Goal: Task Accomplishment & Management: Manage account settings

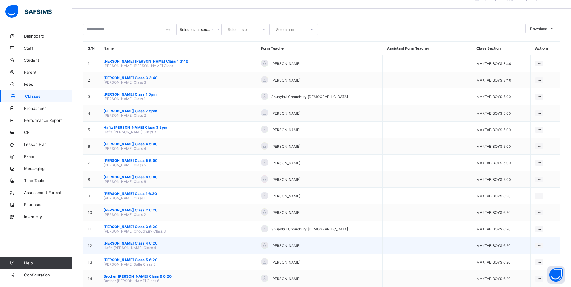
scroll to position [30, 0]
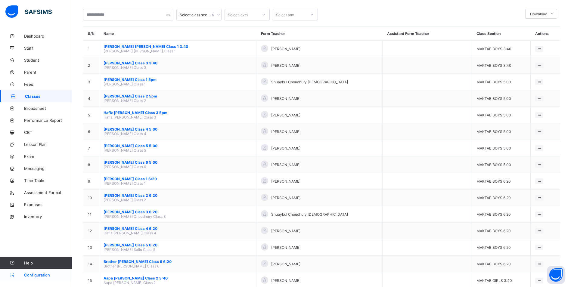
click at [39, 277] on link "Configuration" at bounding box center [36, 275] width 72 height 12
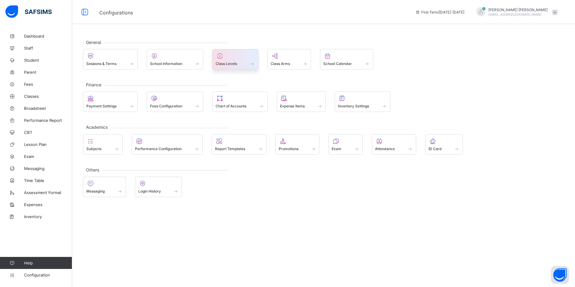
click at [222, 54] on icon at bounding box center [220, 55] width 8 height 7
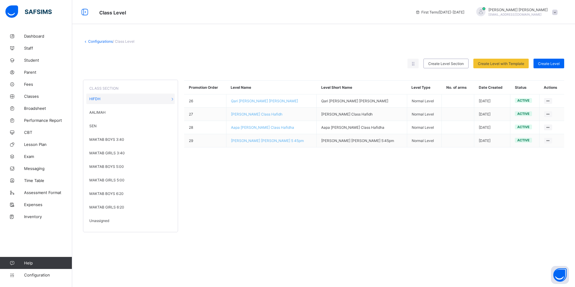
click at [96, 221] on span "Unassigned" at bounding box center [99, 220] width 20 height 5
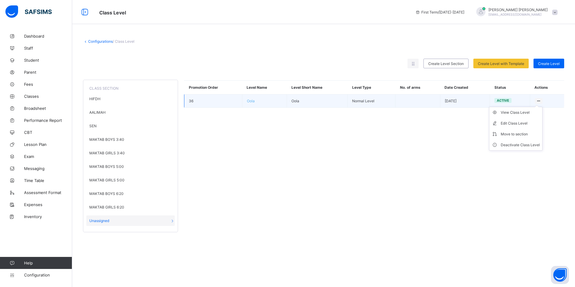
click at [540, 107] on ul "View Class Level Edit Class Level Move to section Deactivate Class Level" at bounding box center [516, 129] width 54 height 44
click at [533, 127] on li "Edit Class Level" at bounding box center [516, 123] width 53 height 11
type input "****"
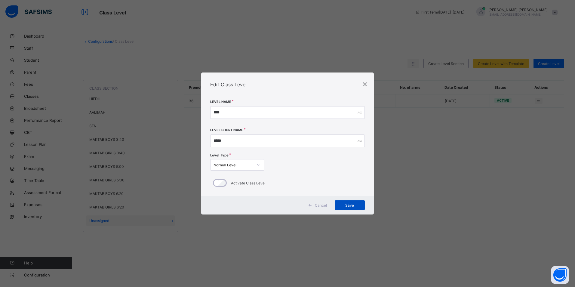
click at [357, 206] on span "Save" at bounding box center [349, 205] width 21 height 5
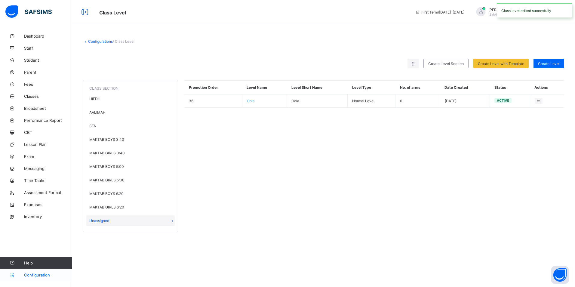
click at [50, 273] on span "Configuration" at bounding box center [48, 275] width 48 height 5
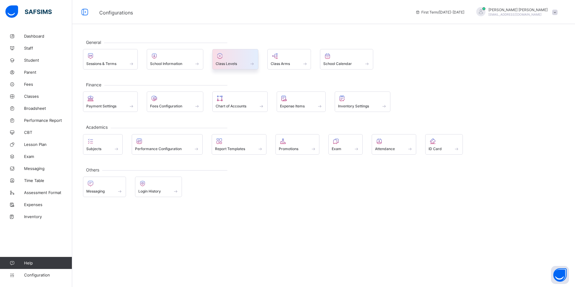
click at [227, 57] on div at bounding box center [235, 55] width 39 height 7
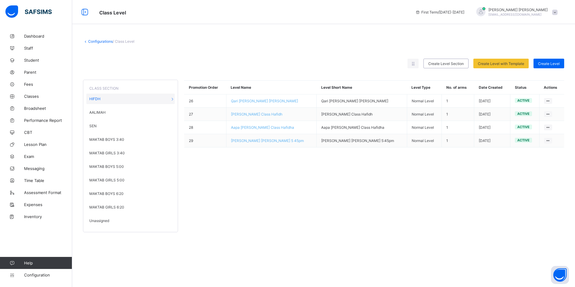
click at [101, 222] on span "Unassigned" at bounding box center [99, 220] width 20 height 5
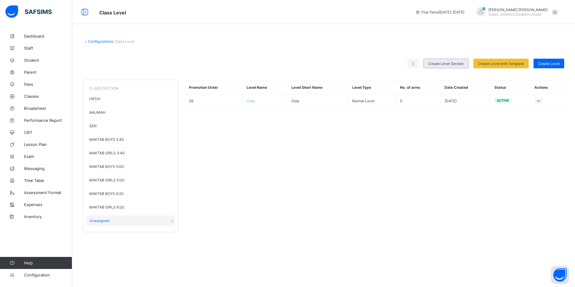
click at [446, 67] on div "Create Level Section" at bounding box center [446, 64] width 45 height 10
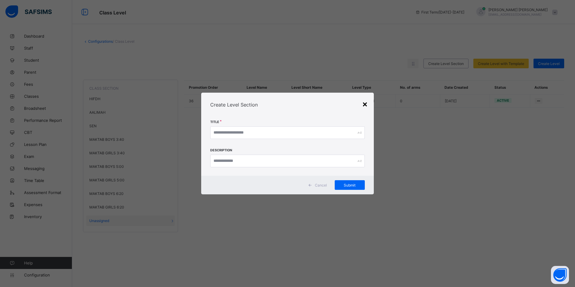
click at [366, 106] on div "×" at bounding box center [365, 104] width 6 height 10
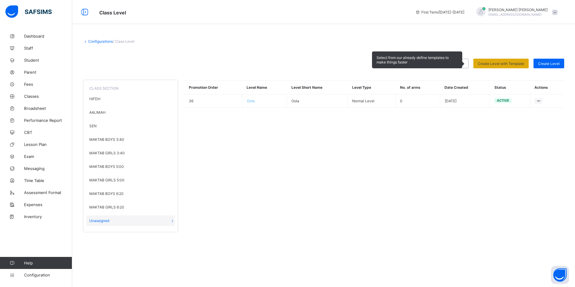
click at [506, 60] on div "Create Level with Template" at bounding box center [501, 64] width 55 height 10
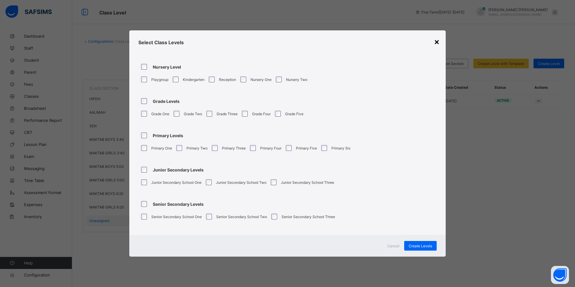
click at [438, 42] on div "×" at bounding box center [437, 41] width 6 height 10
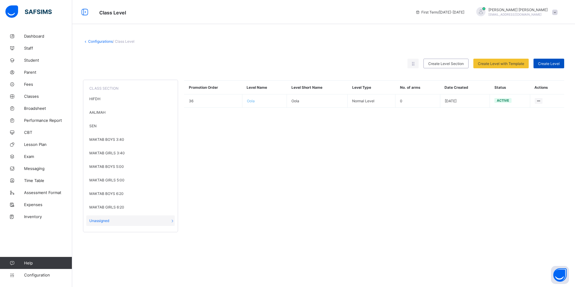
click at [551, 66] on div "Create Level" at bounding box center [549, 64] width 31 height 10
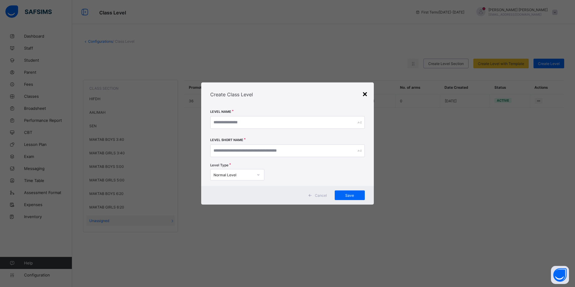
click at [367, 96] on div "×" at bounding box center [365, 93] width 6 height 10
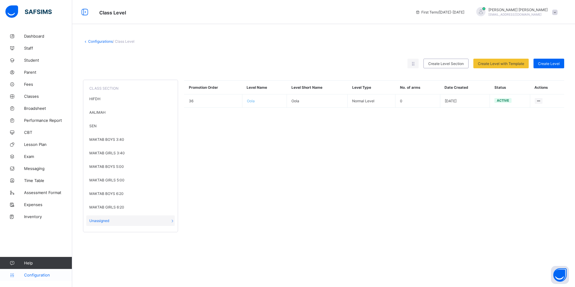
click at [57, 274] on span "Configuration" at bounding box center [48, 275] width 48 height 5
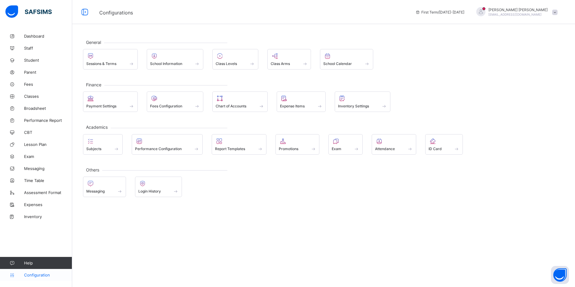
click at [38, 280] on link "Configuration" at bounding box center [36, 275] width 72 height 12
click at [33, 57] on link "Student" at bounding box center [36, 60] width 72 height 12
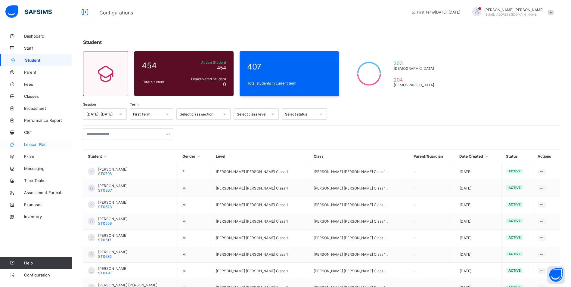
click at [29, 141] on link "Lesson Plan" at bounding box center [36, 144] width 72 height 12
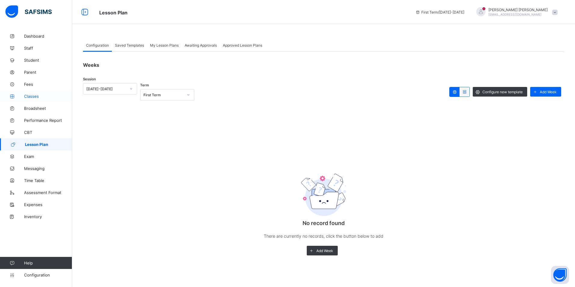
click at [35, 98] on span "Classes" at bounding box center [48, 96] width 48 height 5
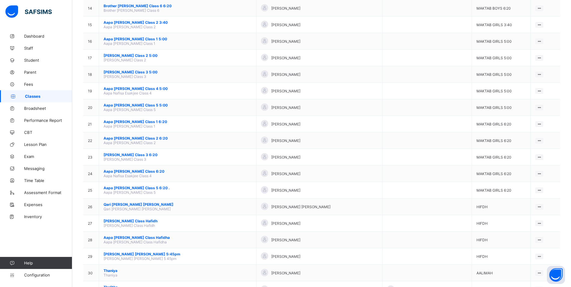
scroll to position [241, 0]
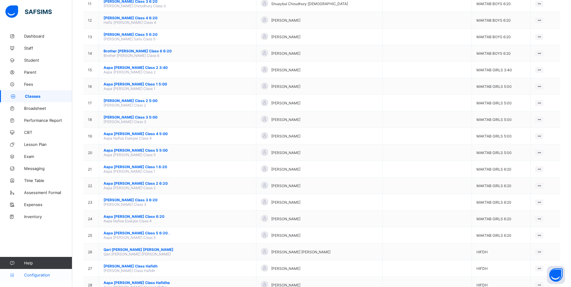
click at [19, 273] on icon at bounding box center [12, 275] width 24 height 5
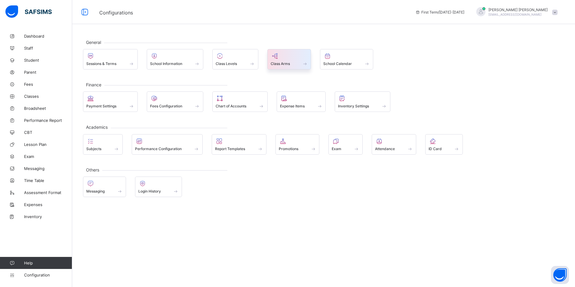
click at [306, 58] on div at bounding box center [289, 55] width 37 height 7
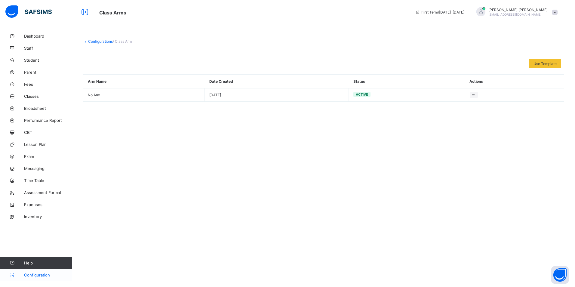
click at [30, 275] on span "Configuration" at bounding box center [48, 275] width 48 height 5
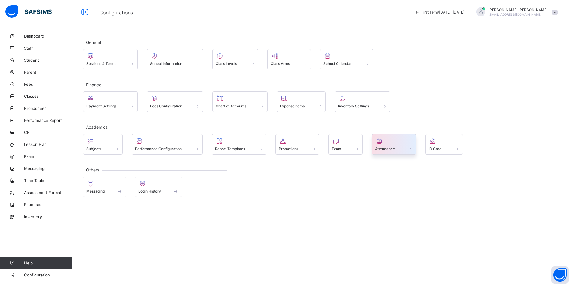
click at [385, 150] on span "Attendance" at bounding box center [385, 149] width 20 height 5
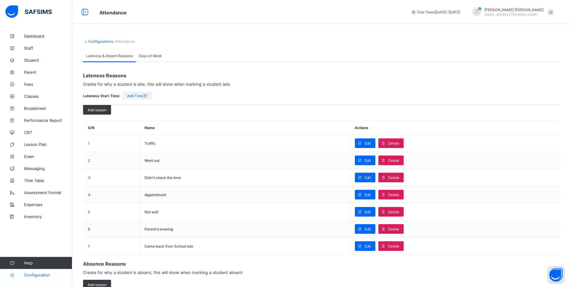
click at [48, 277] on span "Configuration" at bounding box center [48, 275] width 48 height 5
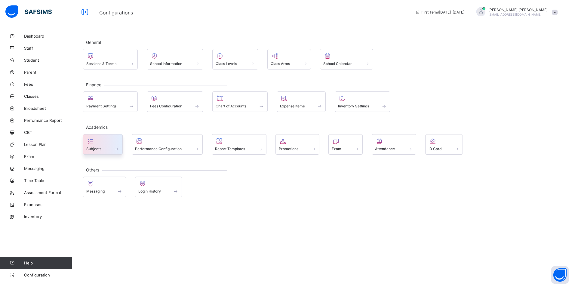
click at [104, 149] on div "Subjects" at bounding box center [102, 148] width 33 height 5
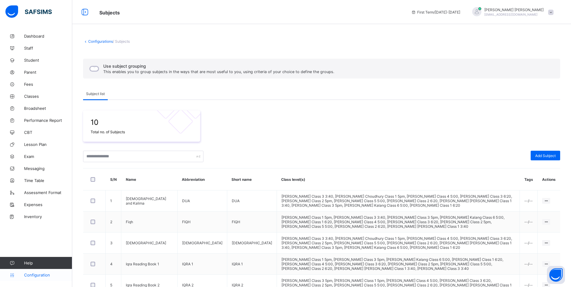
click at [57, 274] on span "Configuration" at bounding box center [48, 275] width 48 height 5
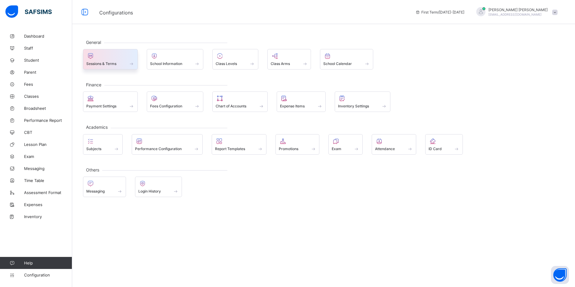
click at [125, 63] on div "Sessions & Terms" at bounding box center [110, 63] width 48 height 5
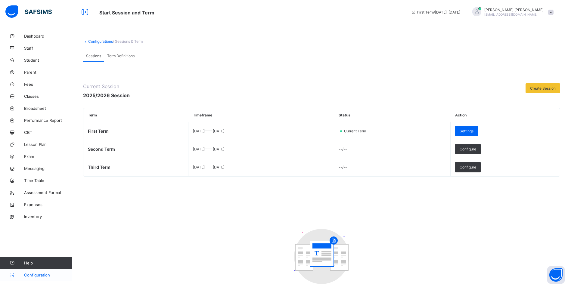
drag, startPoint x: 44, startPoint y: 275, endPoint x: 46, endPoint y: 271, distance: 4.4
click at [44, 275] on span "Configuration" at bounding box center [48, 275] width 48 height 5
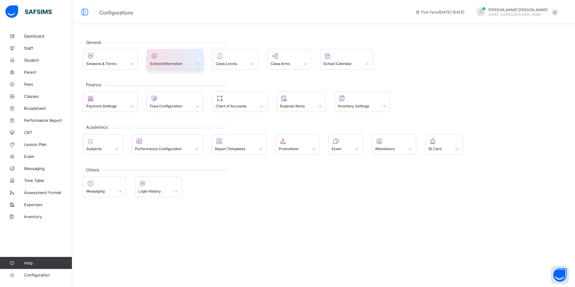
click at [195, 65] on span at bounding box center [197, 63] width 6 height 5
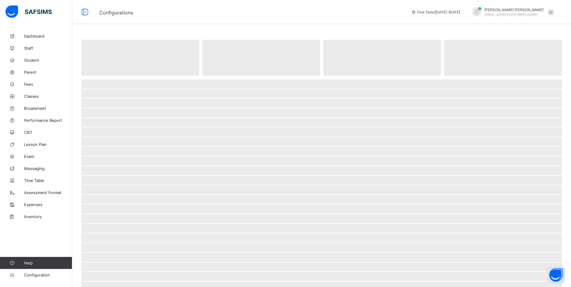
select select "**"
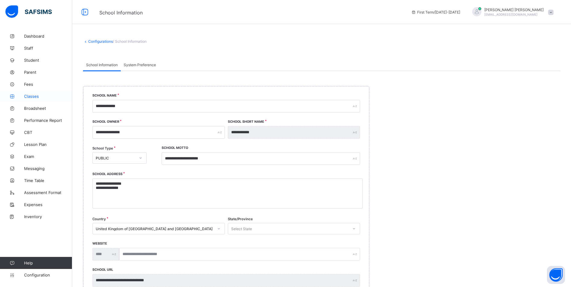
click at [28, 95] on span "Classes" at bounding box center [48, 96] width 48 height 5
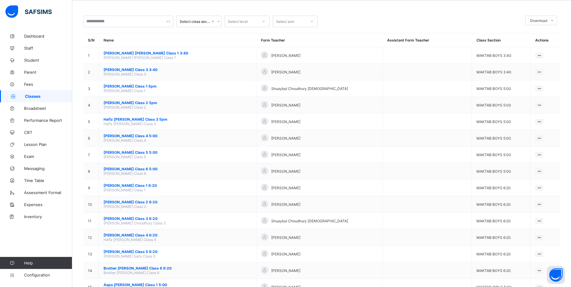
scroll to position [17, 0]
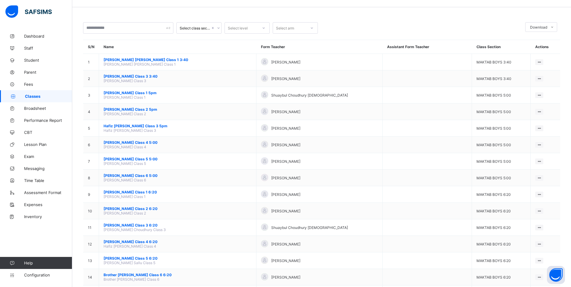
click at [45, 98] on span "Classes" at bounding box center [48, 96] width 47 height 5
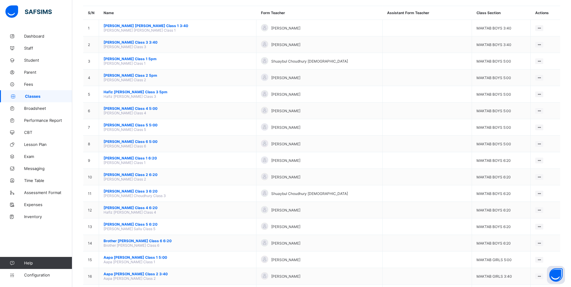
scroll to position [0, 0]
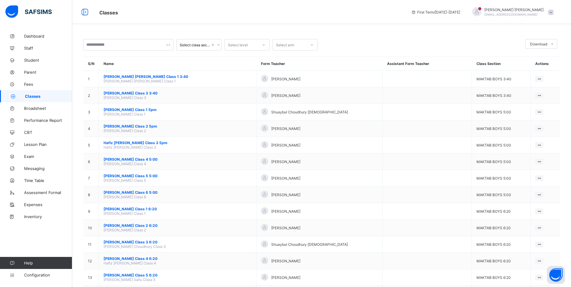
click at [219, 46] on icon at bounding box center [219, 45] width 4 height 6
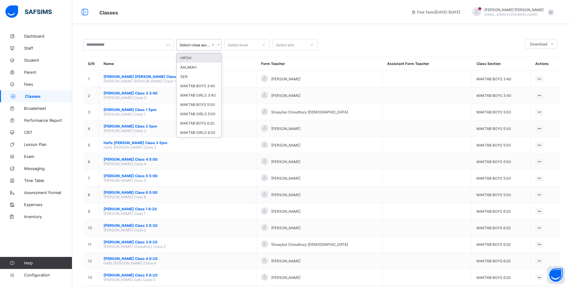
click at [259, 48] on div at bounding box center [263, 45] width 10 height 10
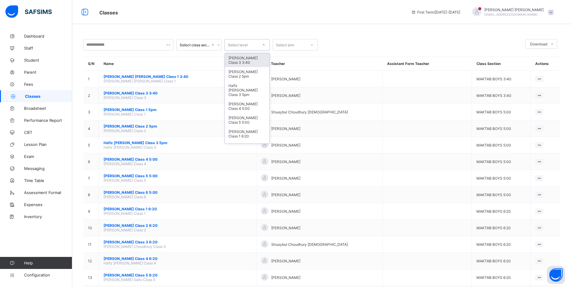
click at [219, 45] on icon at bounding box center [219, 45] width 4 height 6
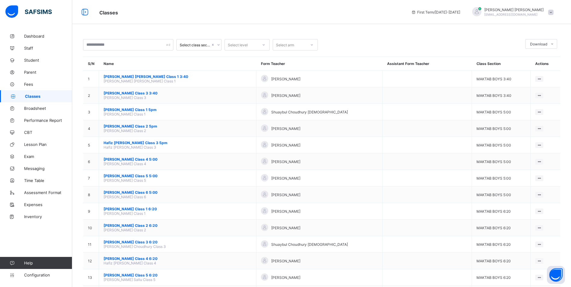
click at [251, 47] on div "Select level" at bounding box center [241, 45] width 33 height 8
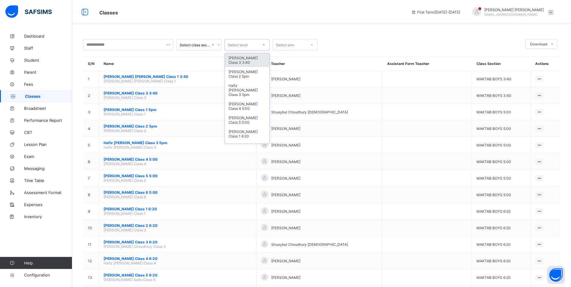
click at [295, 46] on div "Select arm" at bounding box center [289, 45] width 33 height 8
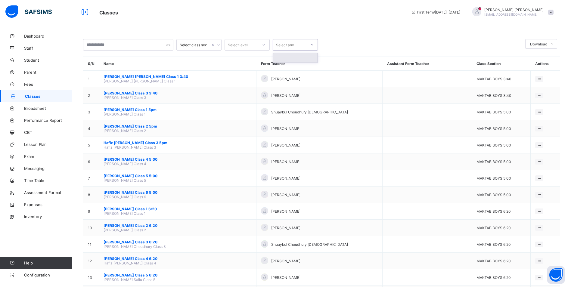
click at [143, 47] on input "text" at bounding box center [128, 44] width 90 height 11
click at [31, 95] on span "Classes" at bounding box center [48, 96] width 47 height 5
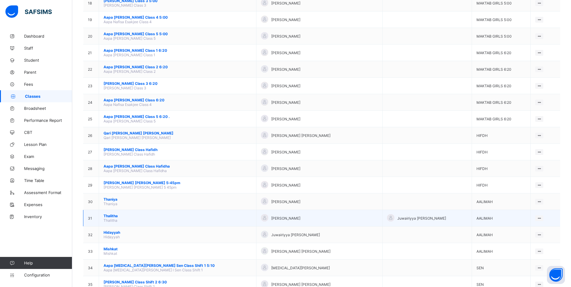
scroll to position [378, 0]
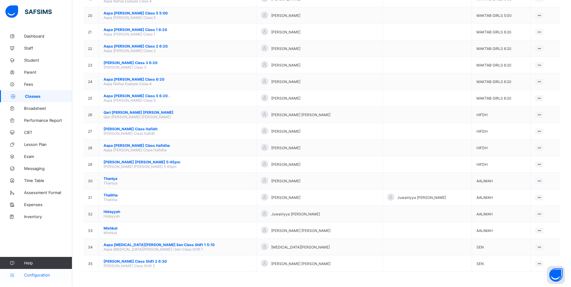
click at [46, 279] on link "Configuration" at bounding box center [36, 275] width 72 height 12
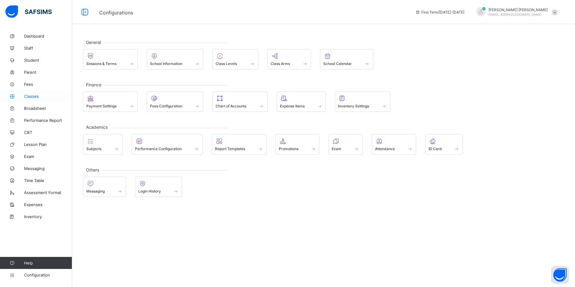
click at [27, 98] on span "Classes" at bounding box center [48, 96] width 48 height 5
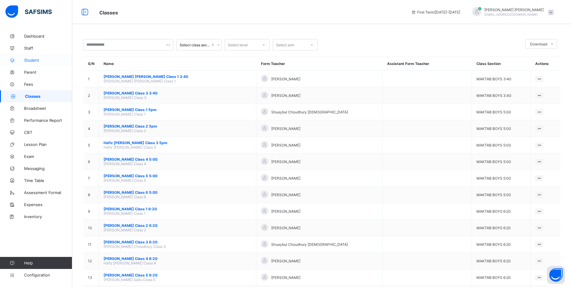
click at [34, 60] on span "Student" at bounding box center [48, 60] width 48 height 5
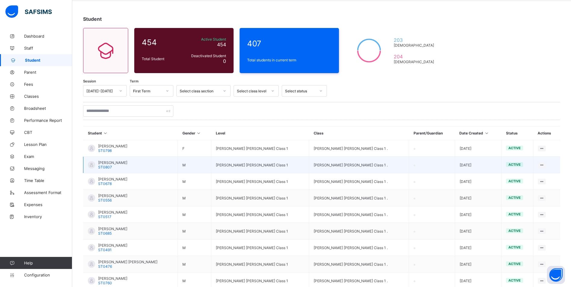
scroll to position [78, 0]
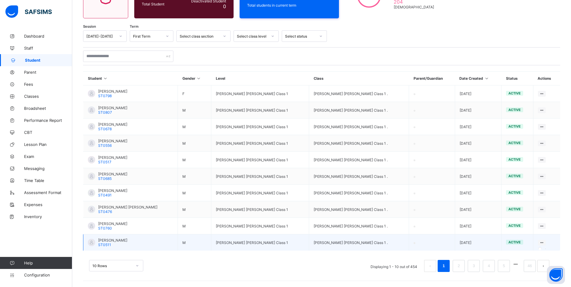
click at [544, 244] on icon at bounding box center [541, 242] width 5 height 5
click at [510, 266] on li "5" at bounding box center [504, 266] width 12 height 12
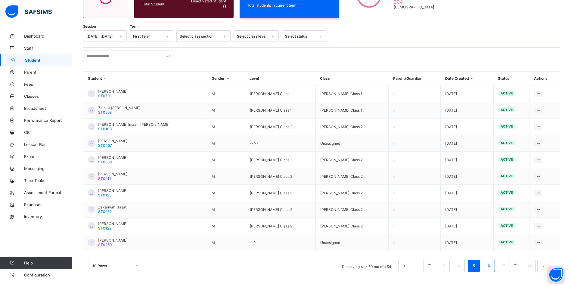
click at [491, 266] on link "6" at bounding box center [489, 266] width 6 height 8
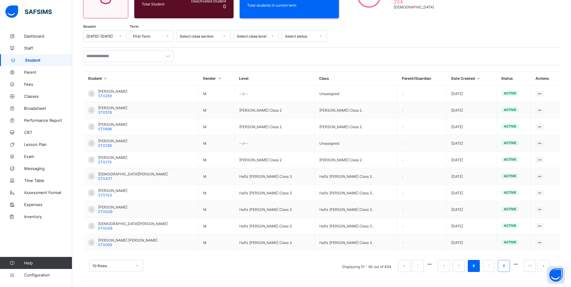
click at [510, 264] on li "8" at bounding box center [504, 266] width 12 height 12
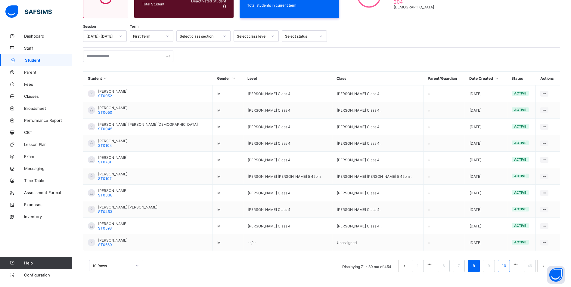
click at [504, 266] on li "10" at bounding box center [504, 266] width 12 height 12
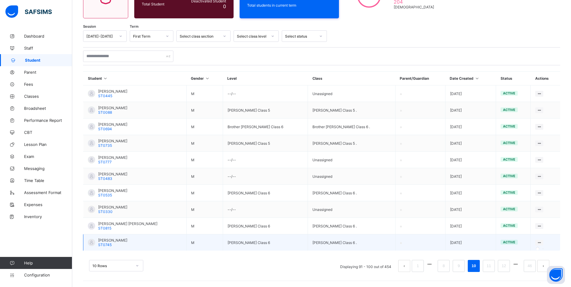
click at [542, 241] on icon at bounding box center [539, 242] width 5 height 5
click at [542, 243] on icon at bounding box center [539, 242] width 5 height 5
click at [509, 270] on li "12" at bounding box center [504, 266] width 12 height 12
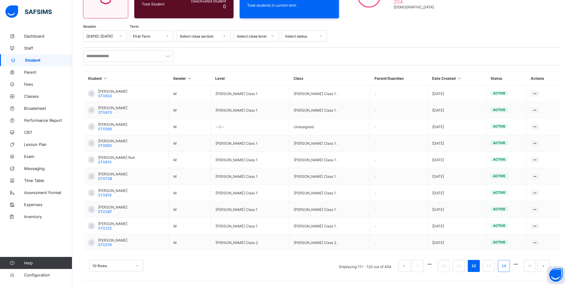
click at [510, 265] on li "14" at bounding box center [504, 266] width 12 height 12
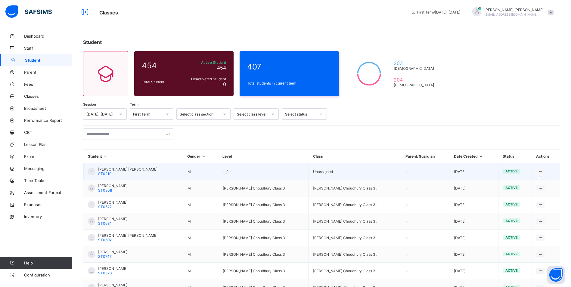
click at [540, 172] on icon at bounding box center [540, 171] width 5 height 5
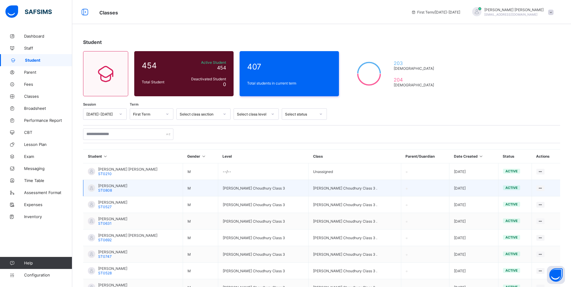
drag, startPoint x: 502, startPoint y: 185, endPoint x: 497, endPoint y: 175, distance: 11.0
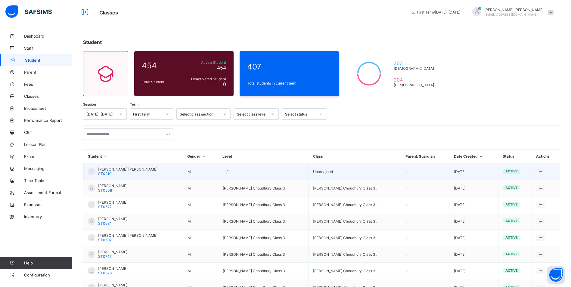
click at [501, 185] on td "active" at bounding box center [514, 188] width 33 height 17
click at [490, 169] on td "[DATE]" at bounding box center [473, 171] width 49 height 17
click at [543, 173] on icon at bounding box center [540, 171] width 5 height 5
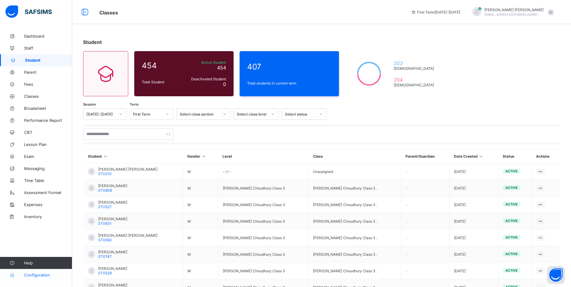
click at [62, 274] on span "Configuration" at bounding box center [48, 275] width 48 height 5
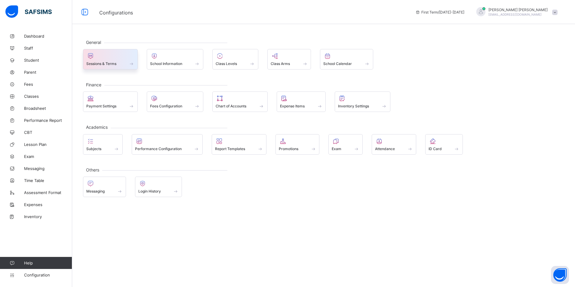
click at [114, 57] on div at bounding box center [110, 55] width 48 height 7
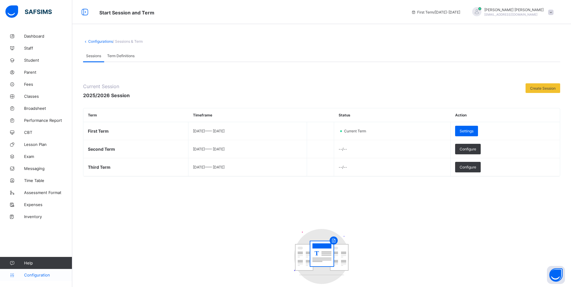
click at [49, 275] on span "Configuration" at bounding box center [48, 275] width 48 height 5
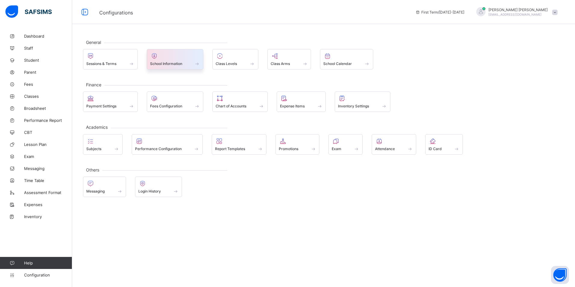
click at [163, 59] on div at bounding box center [175, 55] width 50 height 7
select select "**"
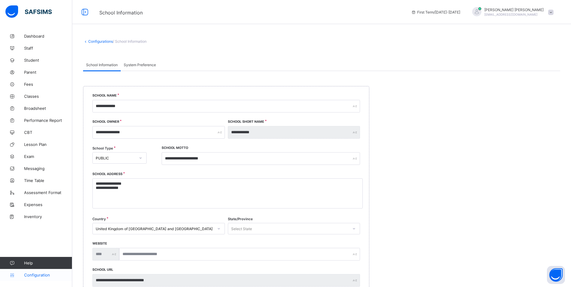
click at [16, 276] on icon at bounding box center [12, 275] width 24 height 5
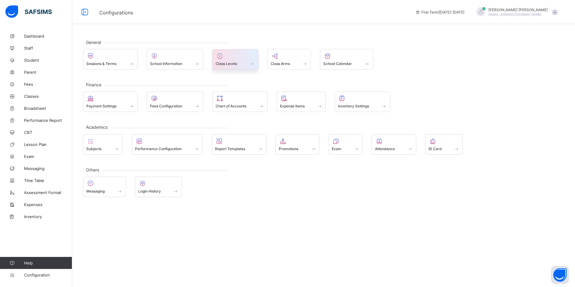
click at [235, 63] on span "Class Levels" at bounding box center [226, 63] width 21 height 5
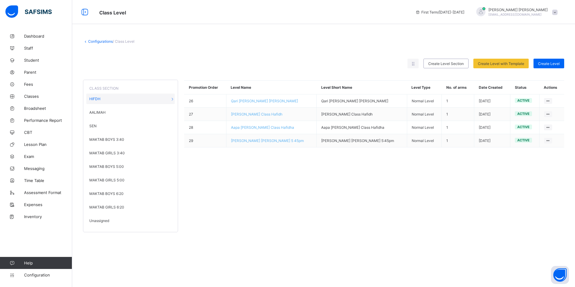
click at [110, 221] on div "Unassigned" at bounding box center [130, 220] width 88 height 11
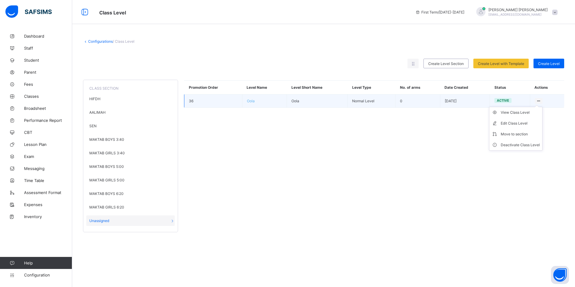
click at [537, 107] on ul "View Class Level Edit Class Level Move to section Deactivate Class Level" at bounding box center [516, 129] width 54 height 44
click at [534, 115] on div "View Class Level" at bounding box center [520, 113] width 39 height 6
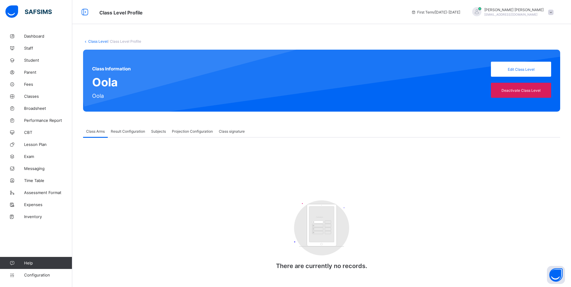
click at [225, 133] on span "Class signature" at bounding box center [232, 131] width 26 height 5
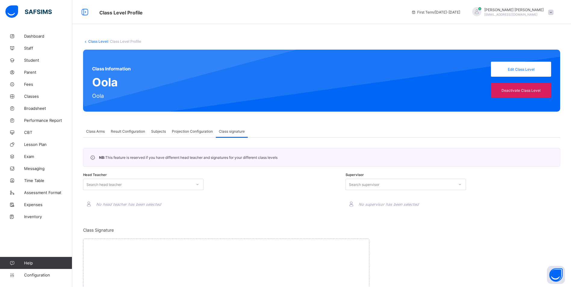
click at [200, 135] on div "Projection Configuration" at bounding box center [192, 131] width 47 height 12
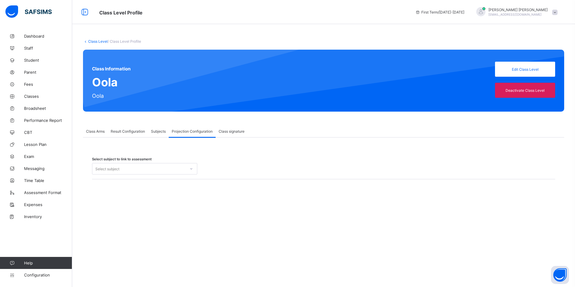
click at [162, 132] on span "Subjects" at bounding box center [158, 131] width 15 height 5
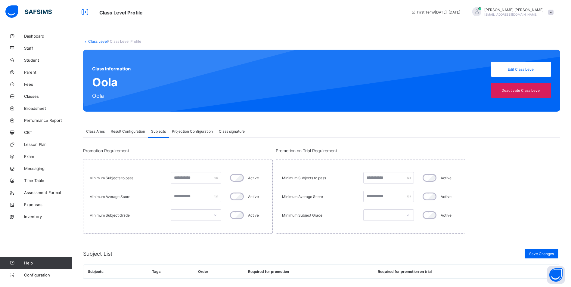
click at [140, 130] on span "Result Configuration" at bounding box center [128, 131] width 34 height 5
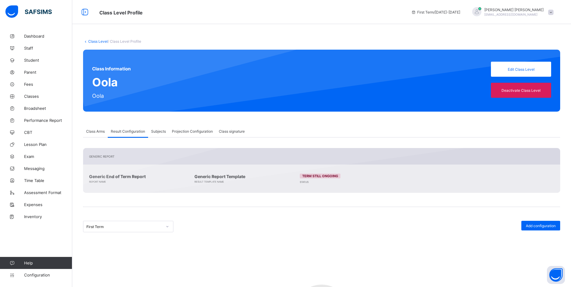
click at [89, 133] on span "Class Arms" at bounding box center [95, 131] width 19 height 5
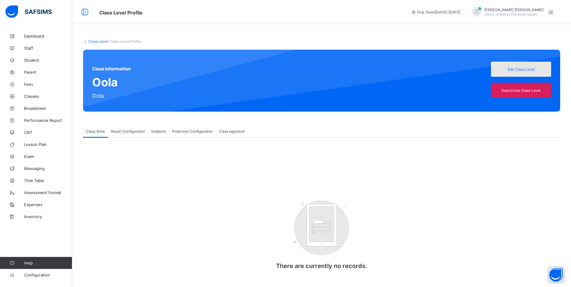
click at [516, 70] on span "Edit Class Level" at bounding box center [520, 69] width 51 height 5
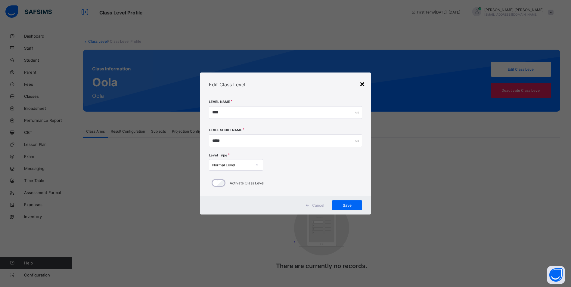
click at [363, 85] on div "×" at bounding box center [362, 84] width 6 height 10
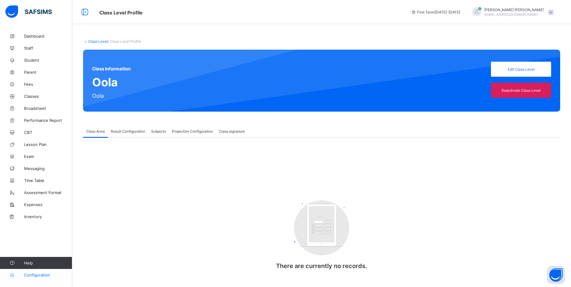
drag, startPoint x: 31, startPoint y: 274, endPoint x: 38, endPoint y: 272, distance: 6.4
click at [31, 274] on span "Configuration" at bounding box center [48, 275] width 48 height 5
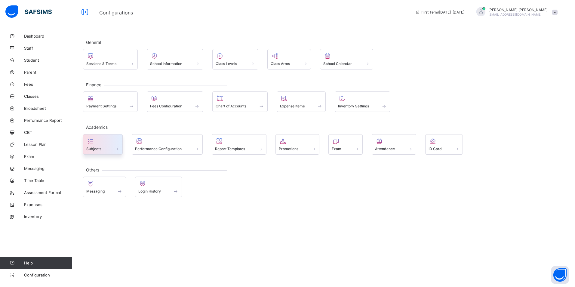
click at [117, 143] on div at bounding box center [102, 141] width 33 height 7
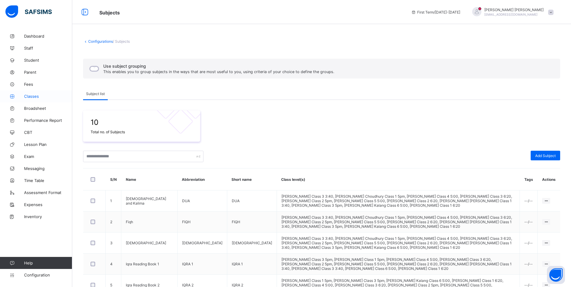
click at [38, 96] on span "Classes" at bounding box center [48, 96] width 48 height 5
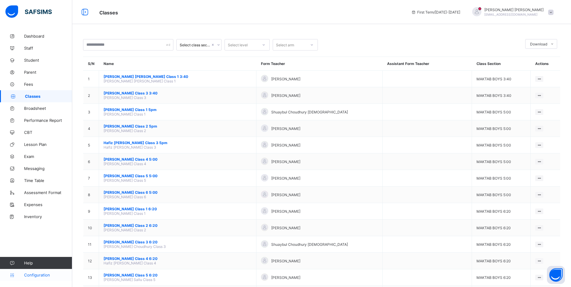
click at [40, 272] on link "Configuration" at bounding box center [36, 275] width 72 height 12
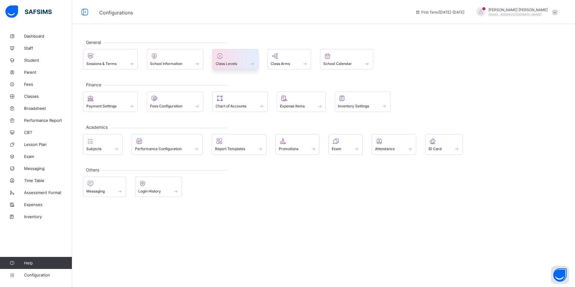
click at [228, 61] on div "Class Levels" at bounding box center [235, 63] width 39 height 5
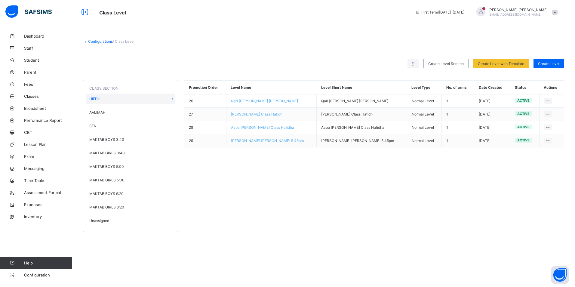
click at [105, 217] on div "Unassigned" at bounding box center [130, 220] width 88 height 11
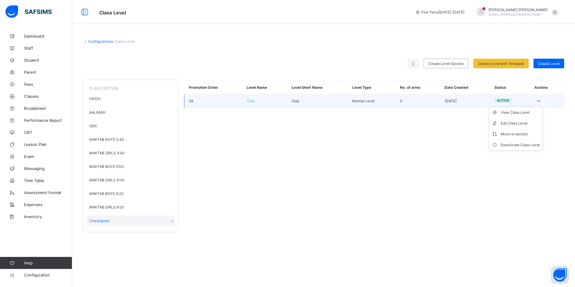
click at [536, 100] on div at bounding box center [539, 101] width 8 height 6
click at [527, 127] on li "Edit Class Level" at bounding box center [516, 123] width 53 height 11
type input "****"
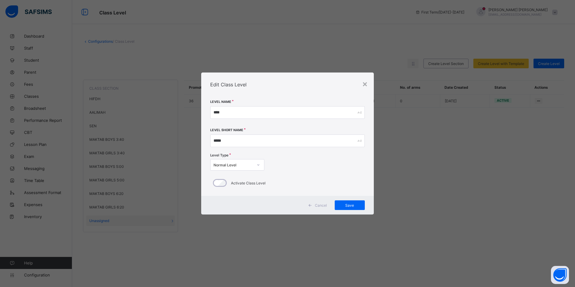
click at [368, 82] on div "Edit Class Level" at bounding box center [287, 85] width 173 height 24
click at [365, 86] on div "×" at bounding box center [365, 84] width 6 height 10
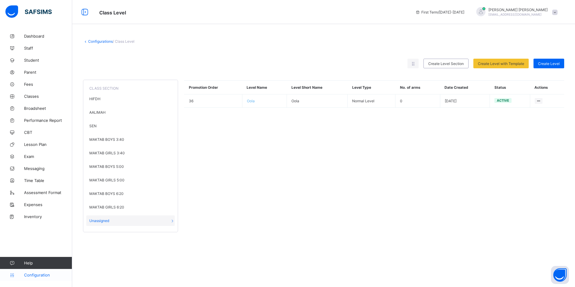
click at [48, 278] on link "Configuration" at bounding box center [36, 275] width 72 height 12
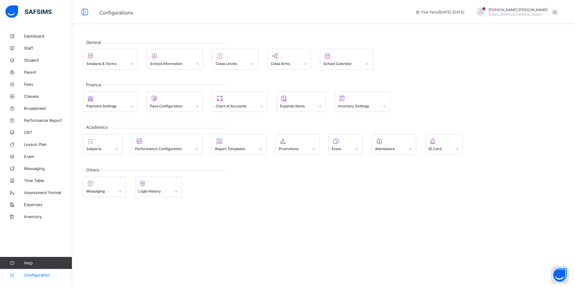
click at [24, 274] on span "Configuration" at bounding box center [48, 275] width 48 height 5
click at [50, 276] on span "Configuration" at bounding box center [48, 275] width 48 height 5
click at [32, 94] on span "Classes" at bounding box center [48, 96] width 48 height 5
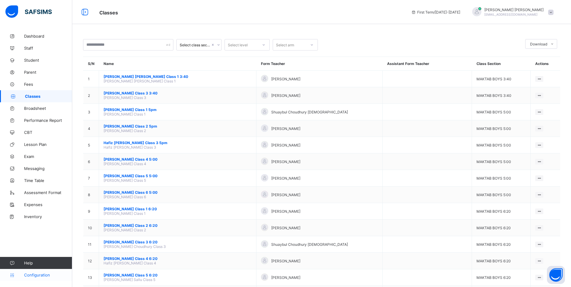
click at [32, 276] on span "Configuration" at bounding box center [48, 275] width 48 height 5
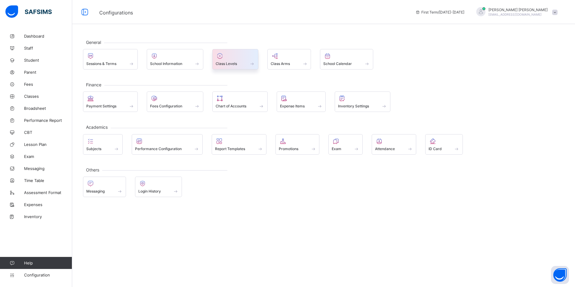
click at [228, 57] on div at bounding box center [235, 55] width 39 height 7
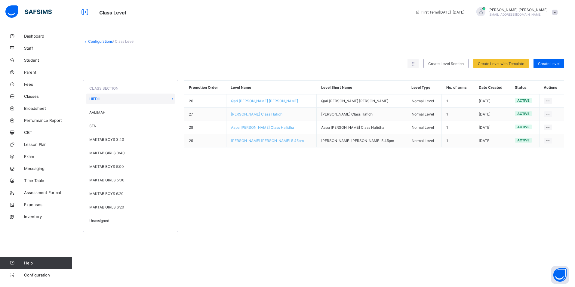
click at [97, 222] on span "Unassigned" at bounding box center [99, 220] width 20 height 5
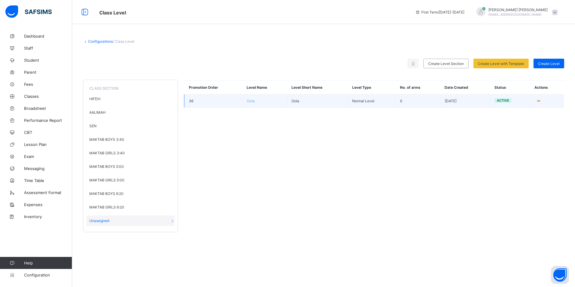
click at [253, 100] on span "Oola" at bounding box center [251, 101] width 8 height 5
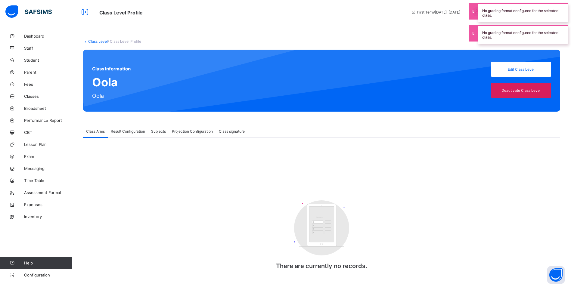
click at [229, 130] on span "Class signature" at bounding box center [232, 131] width 26 height 5
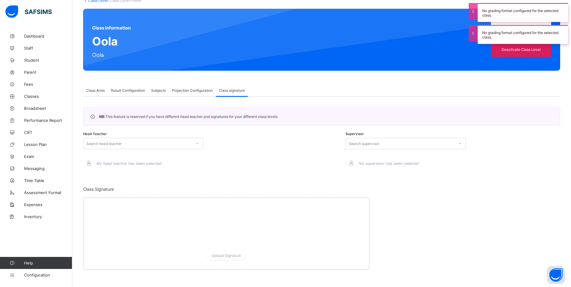
scroll to position [42, 0]
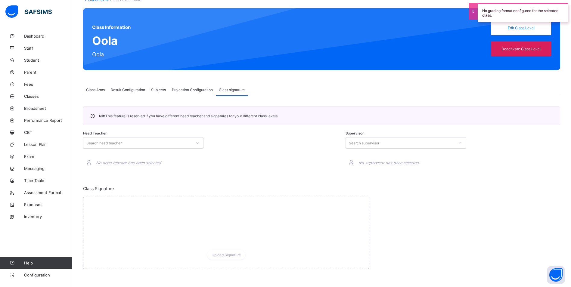
click at [190, 90] on span "Projection Configuration" at bounding box center [192, 90] width 41 height 5
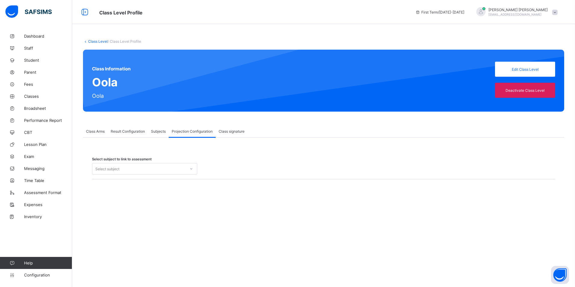
click at [88, 133] on span "Class Arms" at bounding box center [95, 131] width 19 height 5
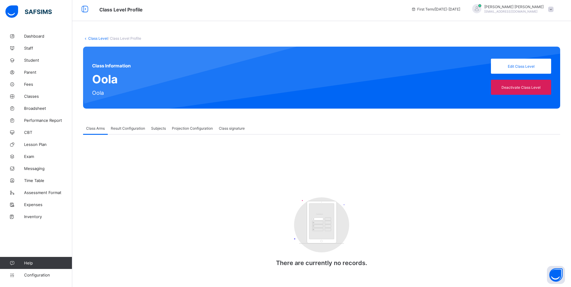
scroll to position [4, 0]
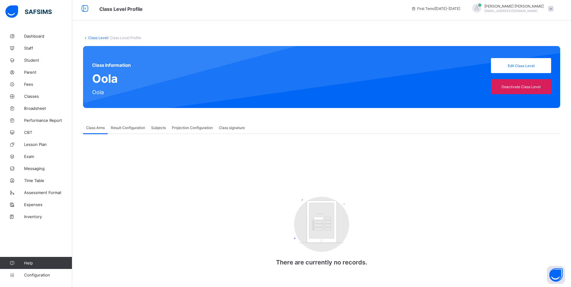
click at [134, 126] on span "Result Configuration" at bounding box center [128, 127] width 34 height 5
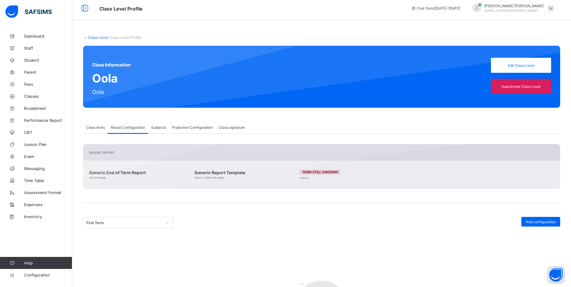
click at [166, 126] on span "Subjects" at bounding box center [158, 127] width 15 height 5
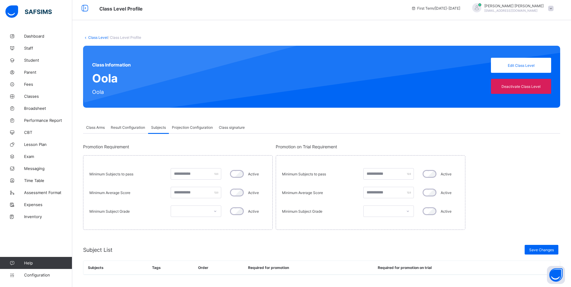
click at [190, 129] on span "Projection Configuration" at bounding box center [192, 127] width 41 height 5
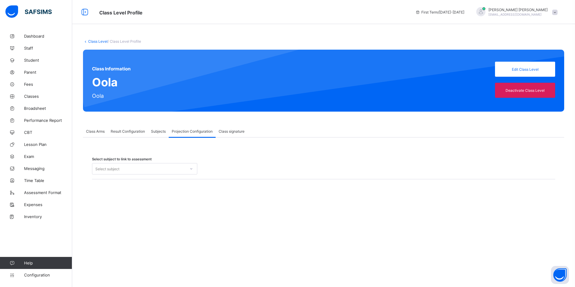
click at [185, 166] on div "Select subject" at bounding box center [138, 169] width 93 height 8
click at [200, 154] on div "Select subject to link to assessment 0 results available. Use Up and Down to ch…" at bounding box center [323, 169] width 481 height 30
click at [236, 129] on span "Class signature" at bounding box center [232, 131] width 26 height 5
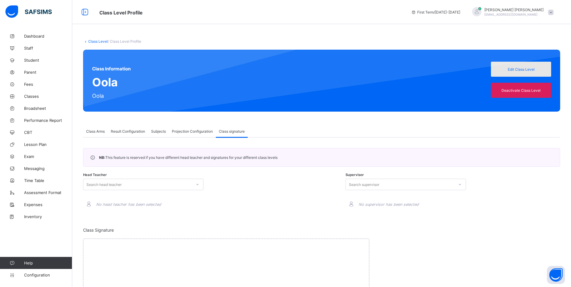
click at [518, 73] on div "Edit Class Level" at bounding box center [521, 69] width 60 height 15
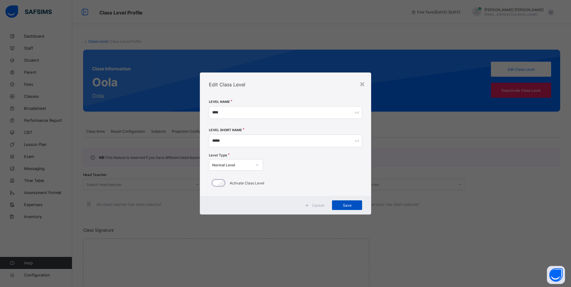
click at [350, 207] on span "Save" at bounding box center [346, 205] width 21 height 5
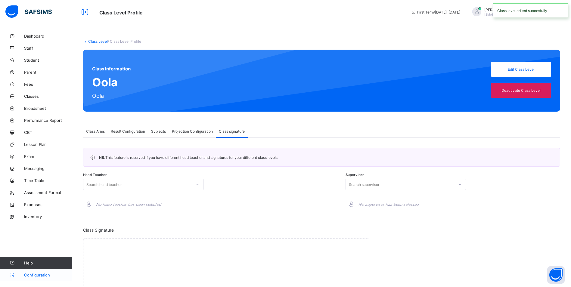
click at [34, 276] on span "Configuration" at bounding box center [48, 275] width 48 height 5
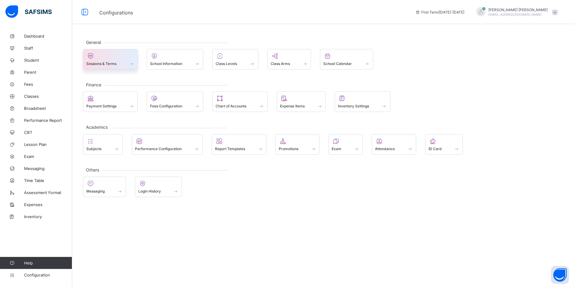
click at [120, 62] on div "Sessions & Terms" at bounding box center [110, 63] width 48 height 5
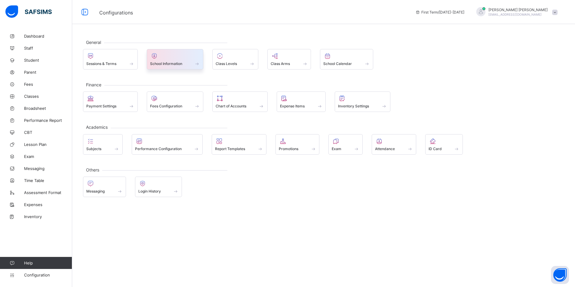
click at [178, 54] on div at bounding box center [175, 55] width 50 height 7
select select "**"
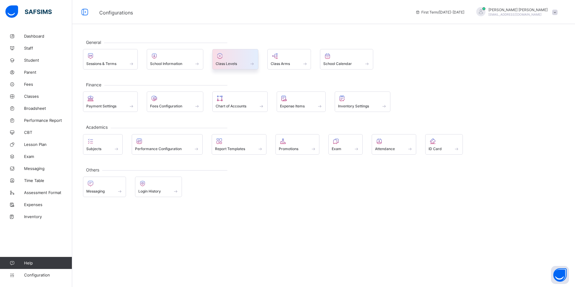
click at [251, 59] on div at bounding box center [235, 55] width 39 height 7
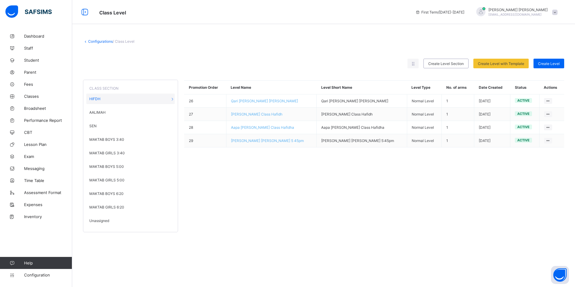
click at [101, 221] on span "Unassigned" at bounding box center [99, 220] width 20 height 5
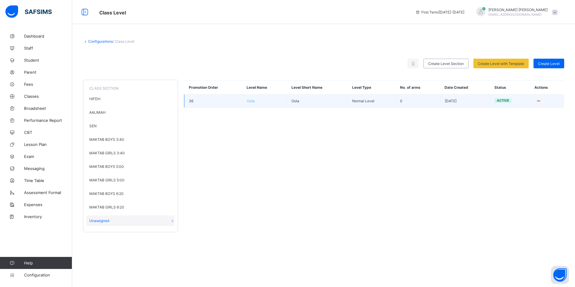
click at [540, 96] on td "View Class Level Edit Class Level Move to section Deactivate Class Level" at bounding box center [547, 100] width 34 height 13
click at [540, 107] on ul "View Class Level Edit Class Level Move to section Deactivate Class Level" at bounding box center [516, 129] width 54 height 44
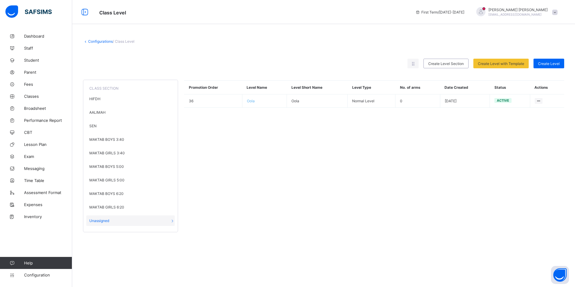
click at [436, 211] on div "Promotion Order Level Name Level Short Name Level Type No. of arms Date Created…" at bounding box center [374, 153] width 380 height 158
click at [31, 59] on span "Student" at bounding box center [48, 60] width 48 height 5
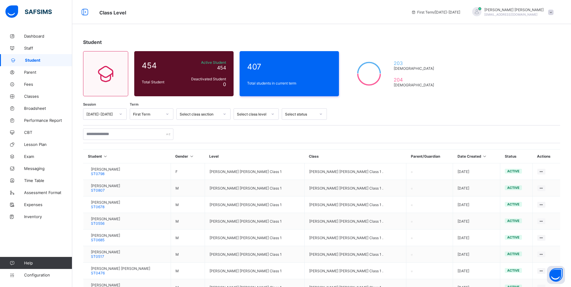
scroll to position [30, 0]
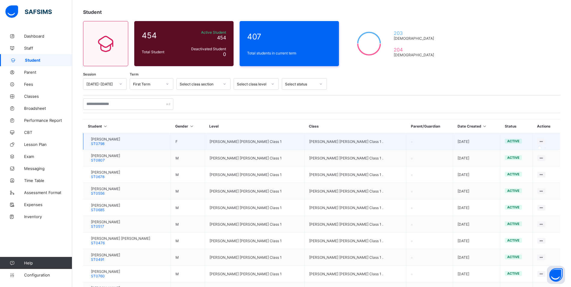
click at [542, 141] on icon at bounding box center [541, 141] width 5 height 5
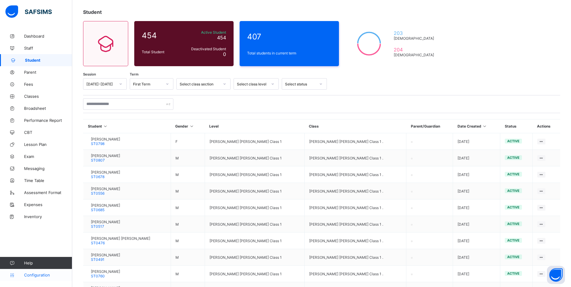
click at [53, 277] on span "Configuration" at bounding box center [48, 275] width 48 height 5
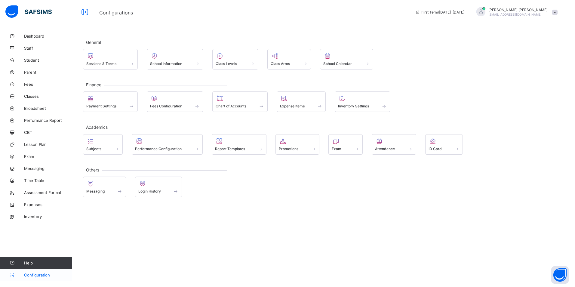
click at [47, 278] on link "Configuration" at bounding box center [36, 275] width 72 height 12
click at [38, 96] on span "Classes" at bounding box center [48, 96] width 48 height 5
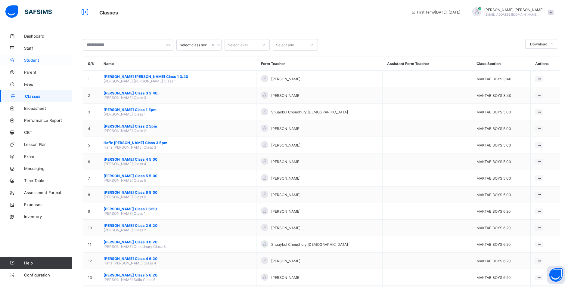
click at [29, 61] on span "Student" at bounding box center [48, 60] width 48 height 5
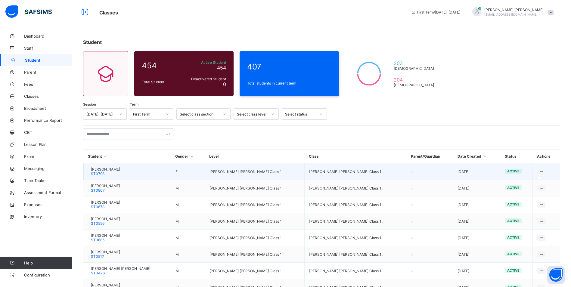
click at [544, 170] on icon at bounding box center [541, 171] width 5 height 5
click at [545, 169] on div at bounding box center [541, 172] width 8 height 6
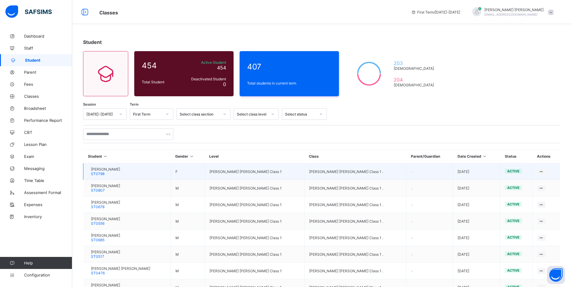
drag, startPoint x: 546, startPoint y: 169, endPoint x: 547, endPoint y: 165, distance: 3.7
click at [545, 169] on div at bounding box center [541, 172] width 8 height 6
click at [120, 168] on span "[PERSON_NAME]" at bounding box center [105, 169] width 29 height 5
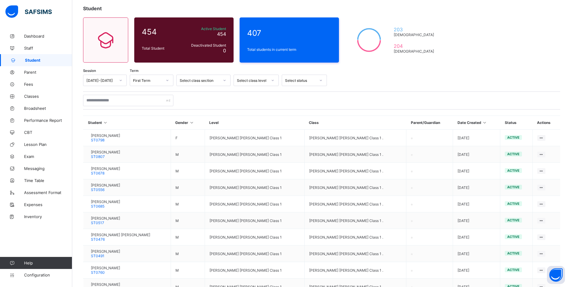
scroll to position [78, 0]
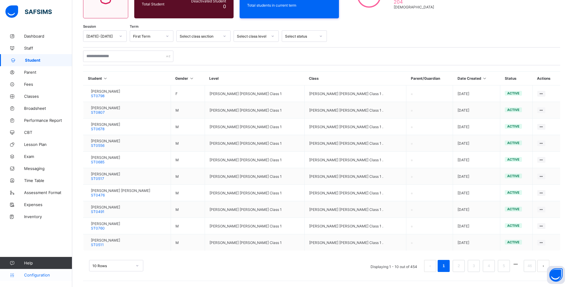
click at [18, 280] on link "Configuration" at bounding box center [36, 275] width 72 height 12
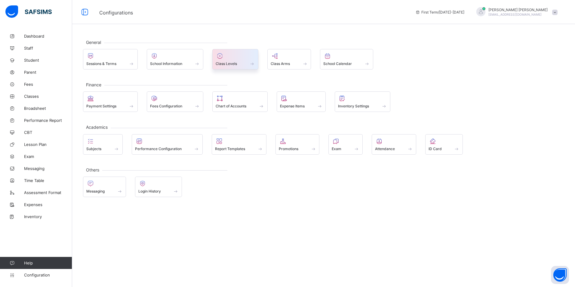
click at [229, 63] on span "Class Levels" at bounding box center [226, 63] width 21 height 5
